Goal: Obtain resource: Obtain resource

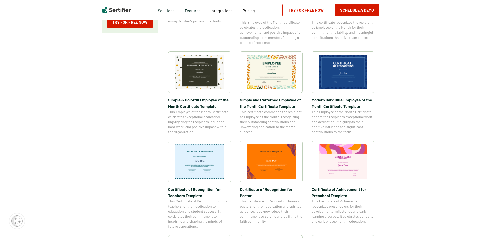
scroll to position [151, 0]
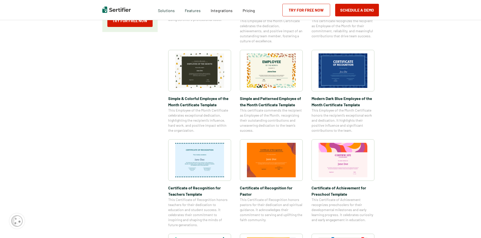
click at [354, 98] on span "Modern Dark Blue Employee of the Month Certificate Template" at bounding box center [342, 101] width 63 height 13
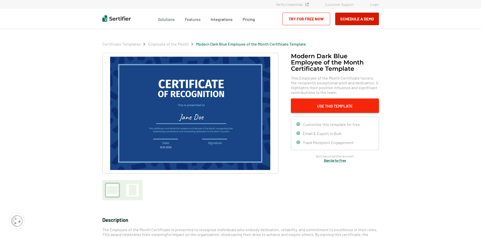
click at [353, 110] on button "Use This Template" at bounding box center [335, 105] width 88 height 14
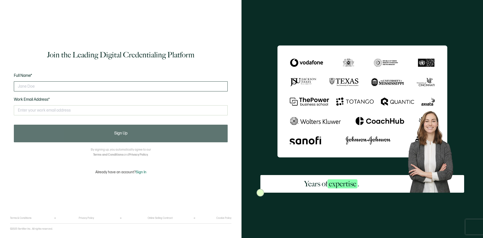
click at [76, 88] on input "text" at bounding box center [121, 86] width 214 height 10
